Goal: Transaction & Acquisition: Purchase product/service

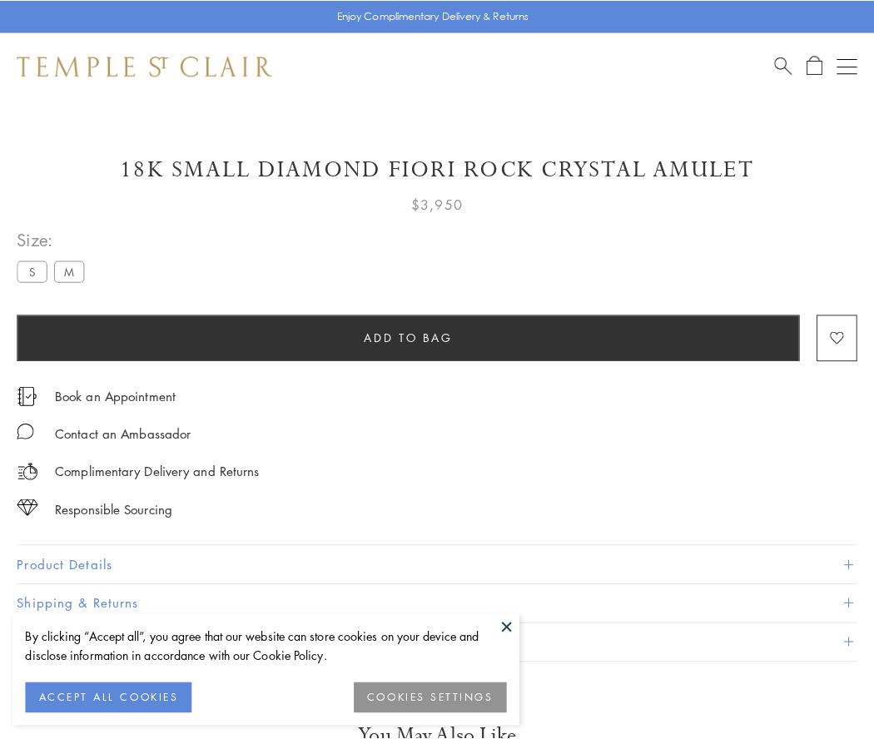
scroll to position [7, 0]
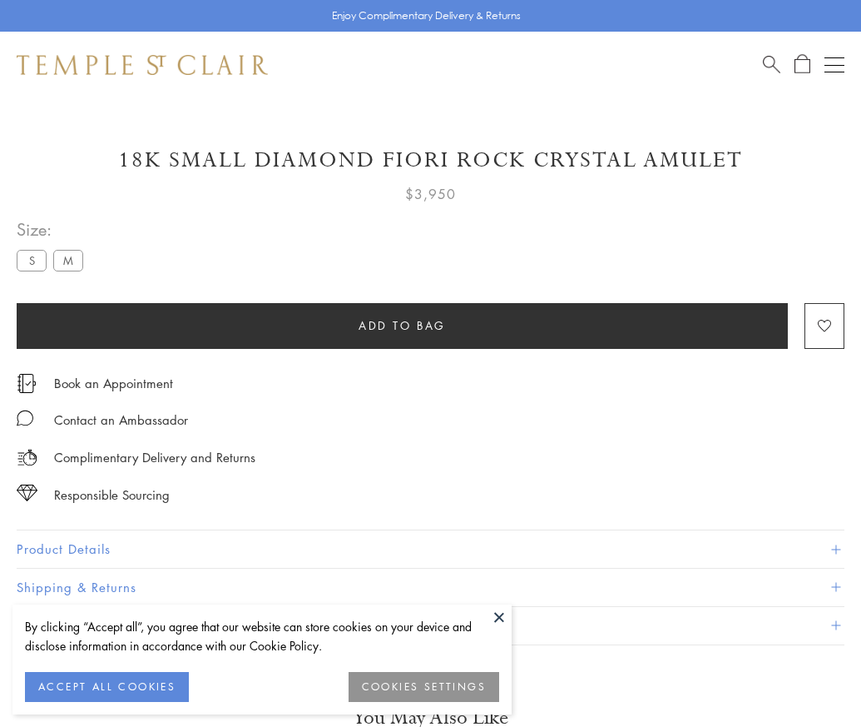
click at [402, 325] on span "Add to bag" at bounding box center [402, 325] width 87 height 18
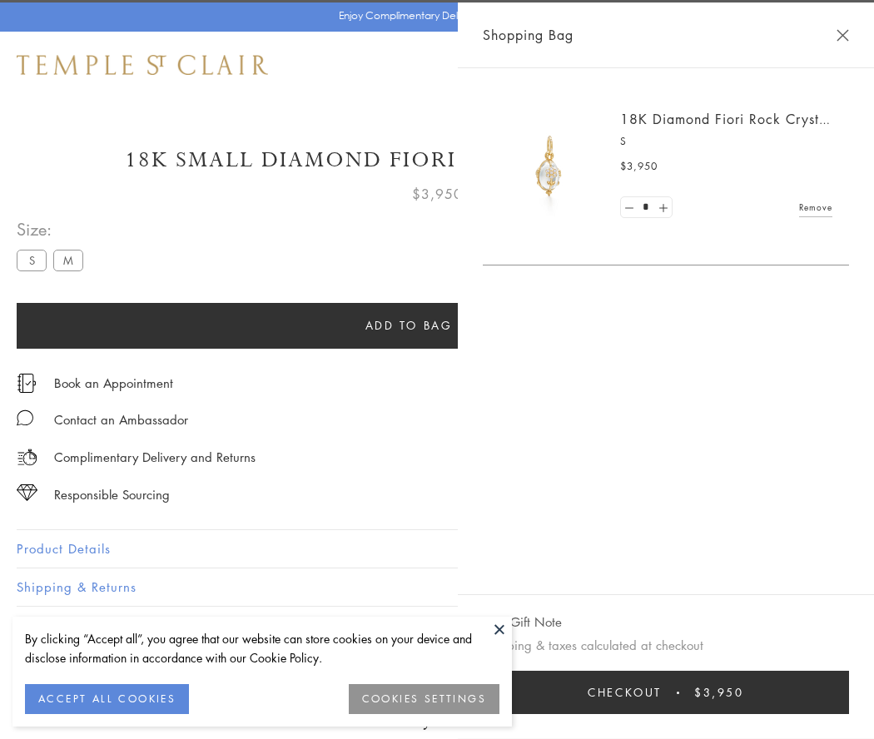
click at [662, 692] on span "Checkout" at bounding box center [625, 692] width 74 height 18
